Goal: Navigation & Orientation: Find specific page/section

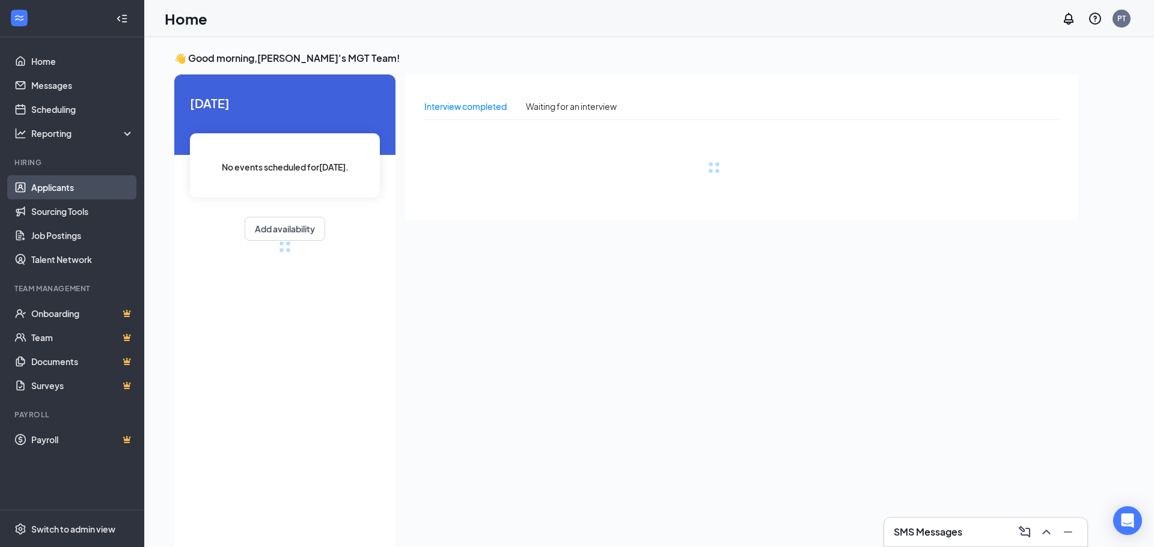
click at [43, 182] on link "Applicants" at bounding box center [82, 187] width 103 height 24
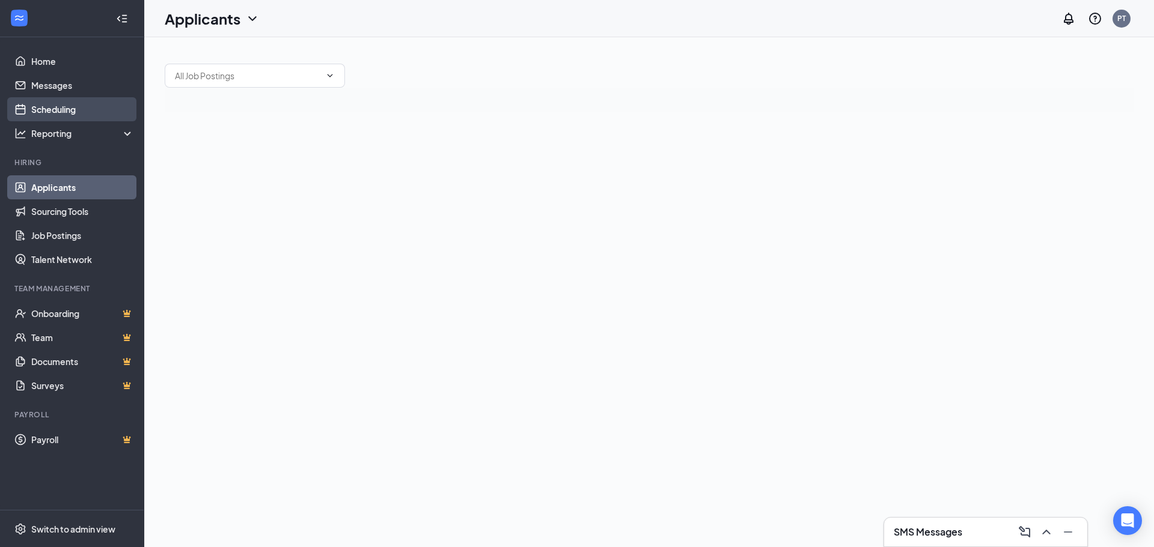
click at [66, 114] on link "Scheduling" at bounding box center [82, 109] width 103 height 24
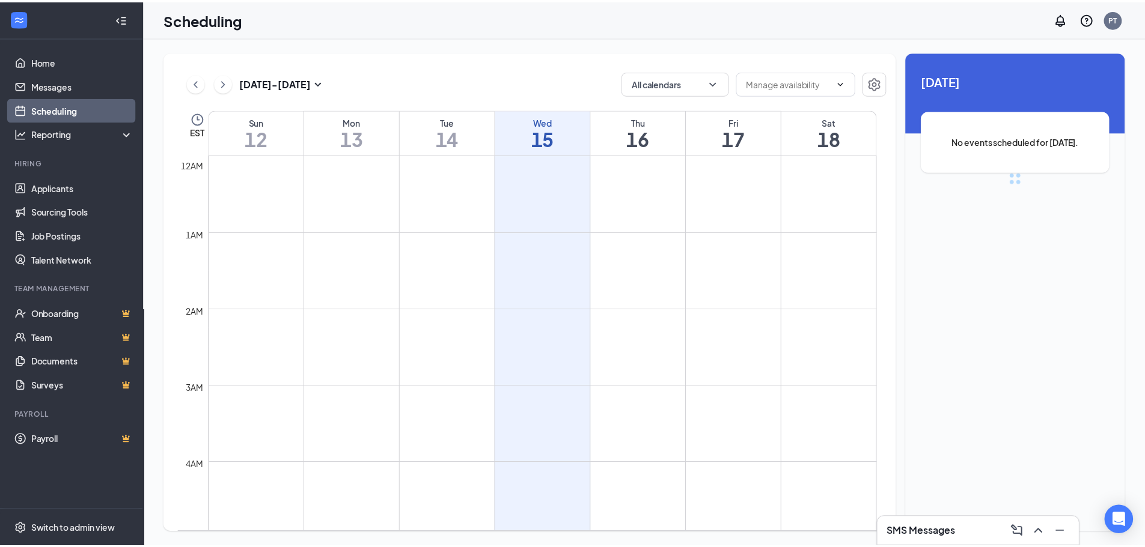
scroll to position [591, 0]
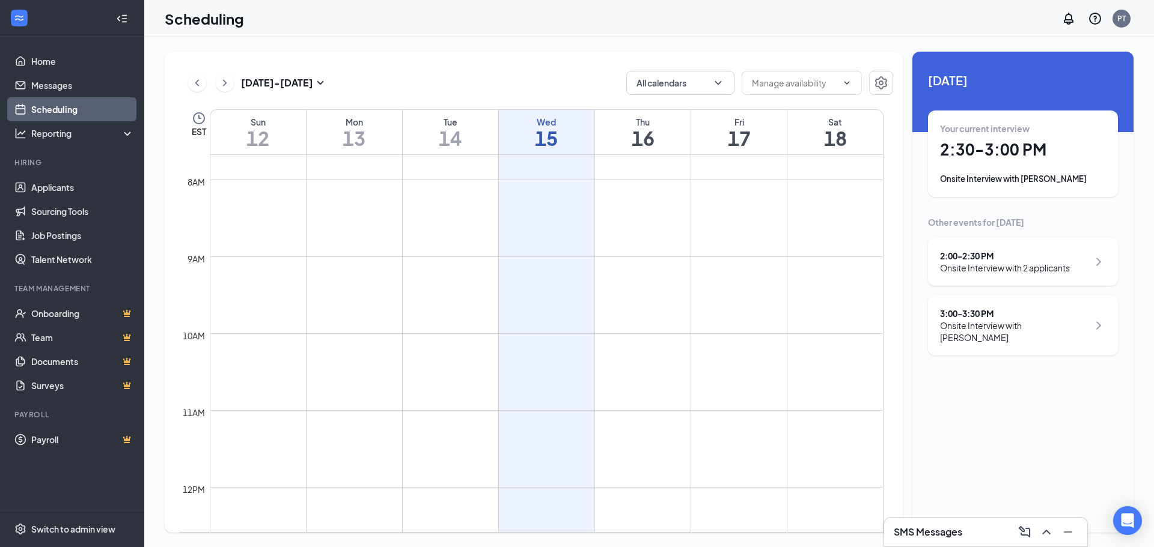
click at [1027, 269] on div "Onsite Interview with 2 applicants" at bounding box center [1005, 268] width 130 height 12
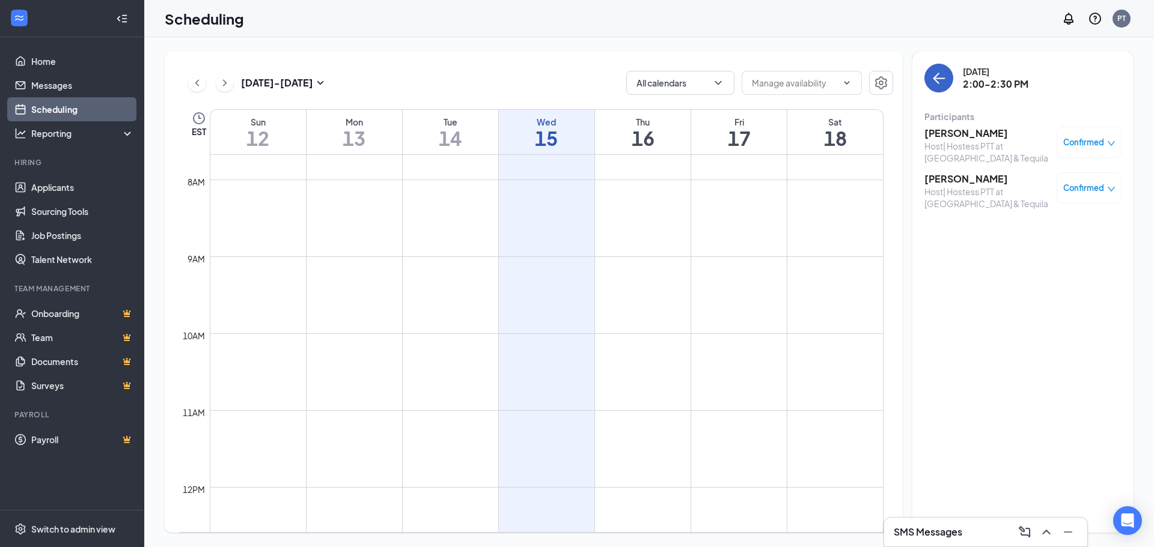
click at [945, 81] on icon "ArrowLeft" at bounding box center [938, 78] width 14 height 14
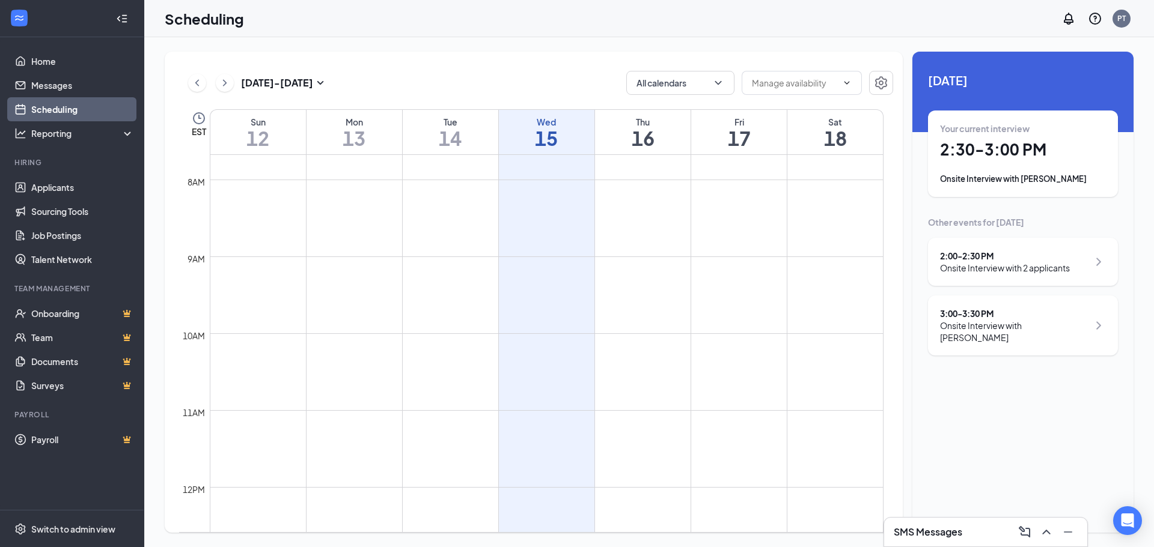
click at [975, 331] on div "Onsite Interview with Kristen Brown" at bounding box center [1014, 332] width 148 height 24
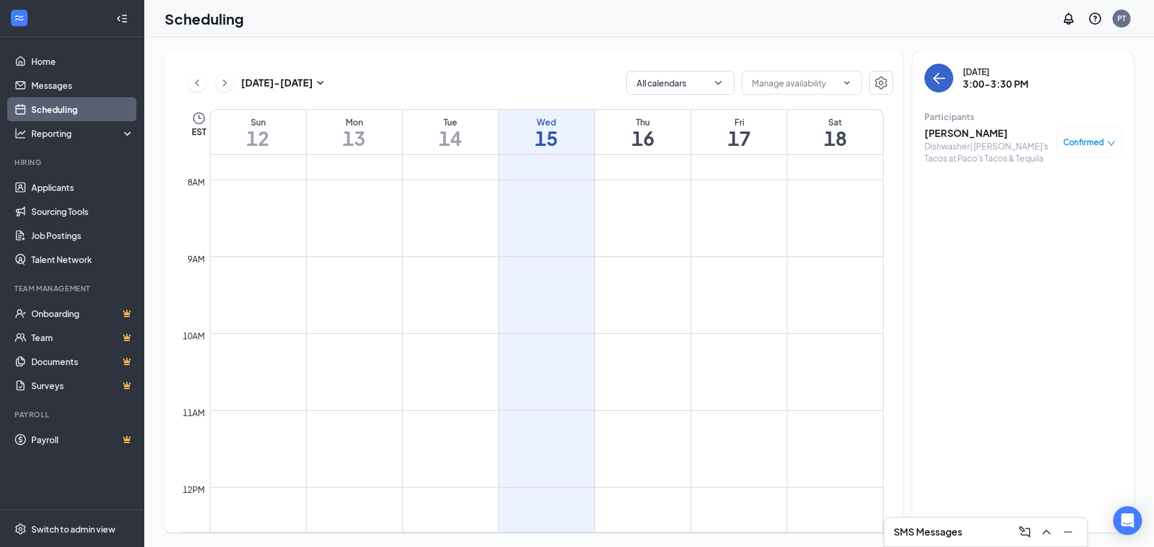
click at [931, 73] on icon "ArrowLeft" at bounding box center [938, 78] width 14 height 14
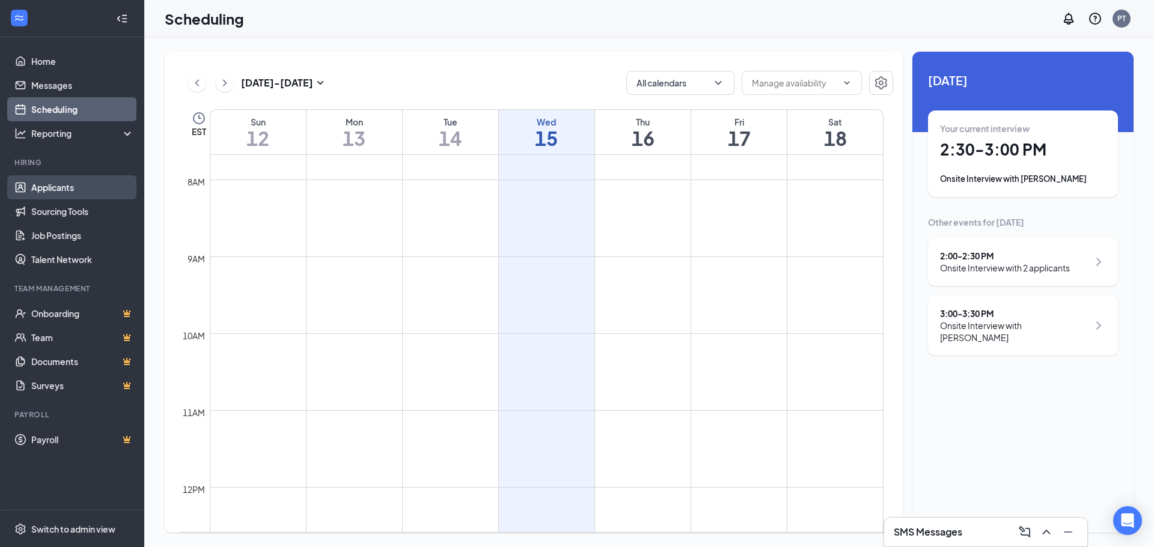
drag, startPoint x: 64, startPoint y: 189, endPoint x: 35, endPoint y: 199, distance: 30.0
click at [64, 189] on link "Applicants" at bounding box center [82, 187] width 103 height 24
